Goal: Transaction & Acquisition: Purchase product/service

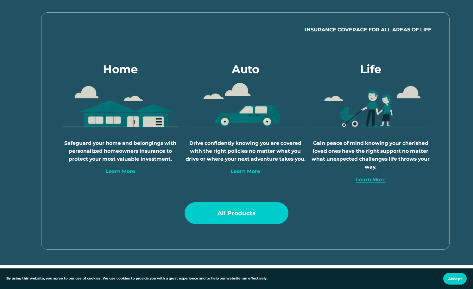
scroll to position [333, 0]
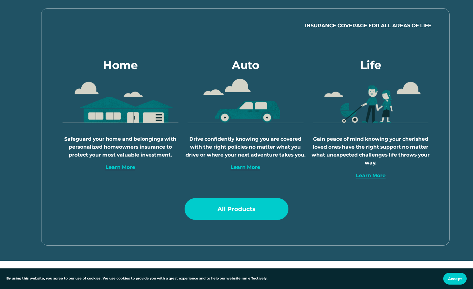
click at [225, 214] on link "All Products" at bounding box center [237, 209] width 104 height 22
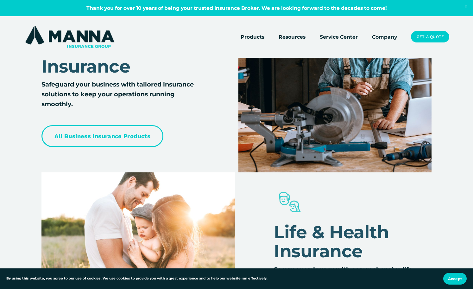
scroll to position [459, 0]
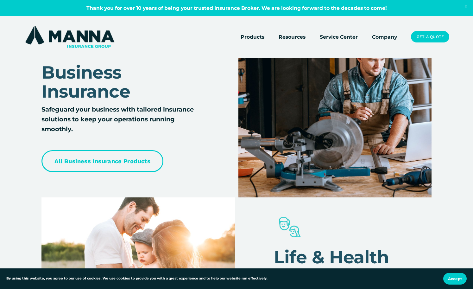
click at [98, 168] on link "All Business Insurance Products" at bounding box center [103, 161] width 122 height 22
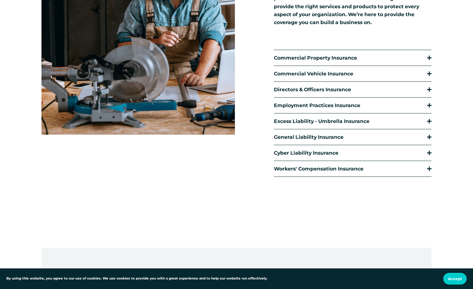
scroll to position [193, 0]
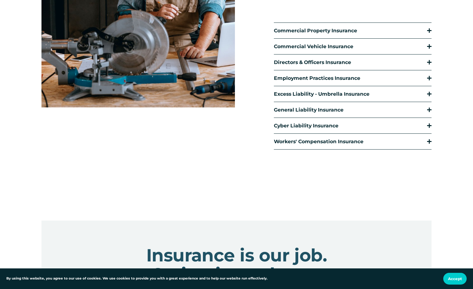
click at [430, 31] on div at bounding box center [429, 30] width 4 height 1
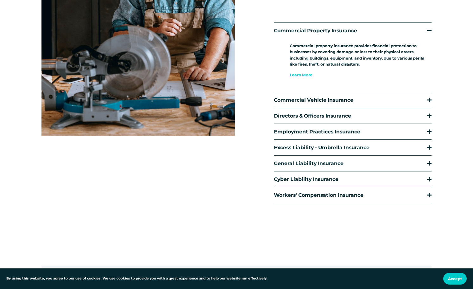
click at [306, 75] on link "Learn More" at bounding box center [301, 75] width 23 height 5
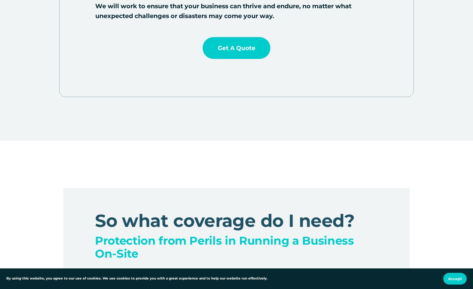
scroll to position [383, 0]
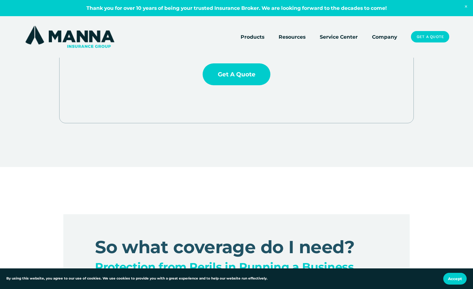
click at [246, 75] on link "Get a Quote" at bounding box center [237, 74] width 68 height 22
